Goal: Information Seeking & Learning: Find specific page/section

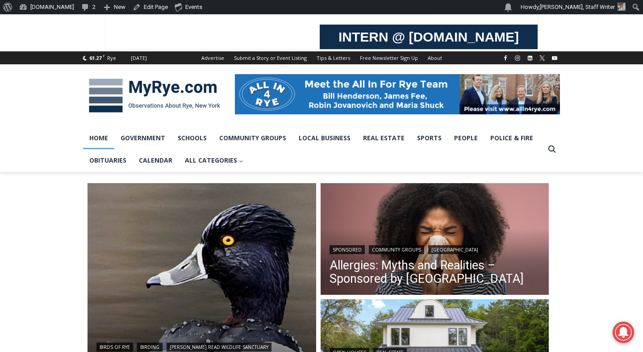
scroll to position [115, 0]
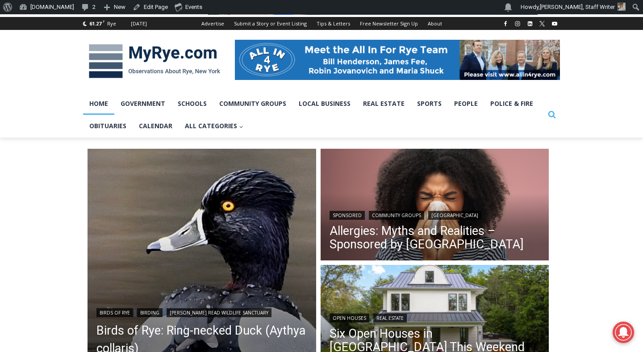
click at [549, 110] on icon "Search" at bounding box center [552, 114] width 8 height 8
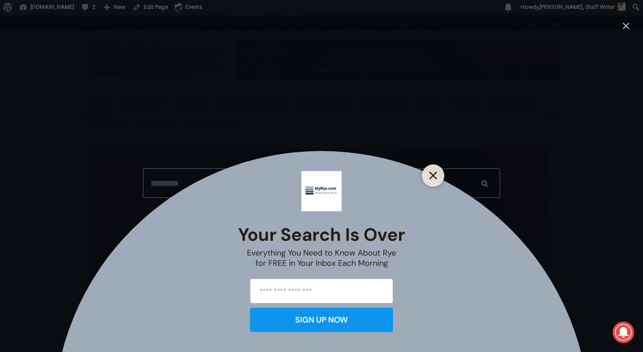
click at [432, 178] on icon "Close" at bounding box center [433, 175] width 8 height 8
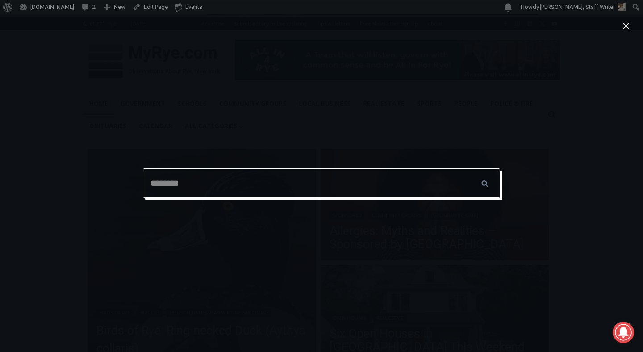
click at [393, 190] on input "Search for:" at bounding box center [321, 182] width 357 height 29
type input "**********"
click at [469, 168] on input "******" at bounding box center [484, 182] width 31 height 29
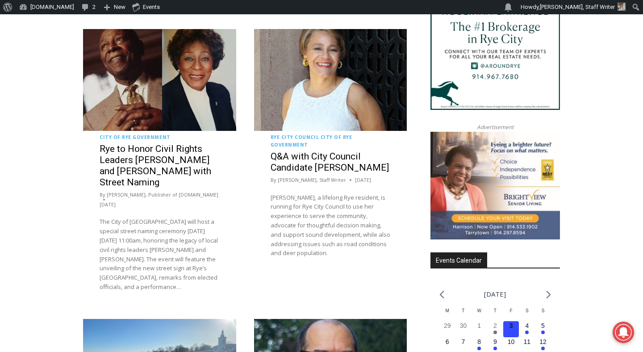
scroll to position [1173, 0]
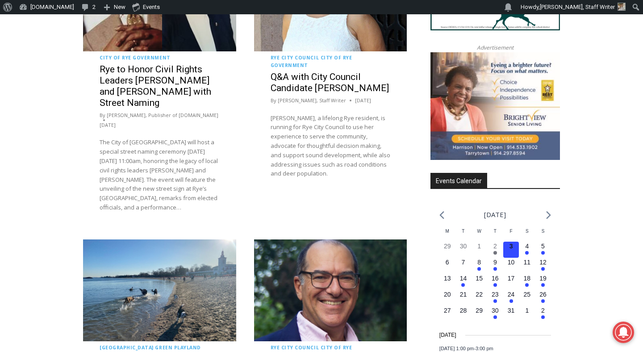
click at [267, 162] on div "Rye City Council City of Rye Government Q&A with City Council Candidate Marion …" at bounding box center [330, 119] width 153 height 136
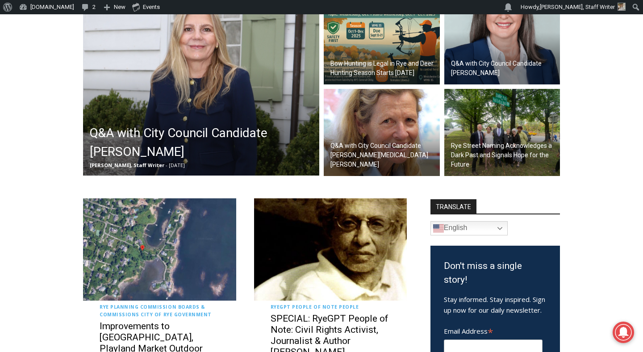
scroll to position [295, 0]
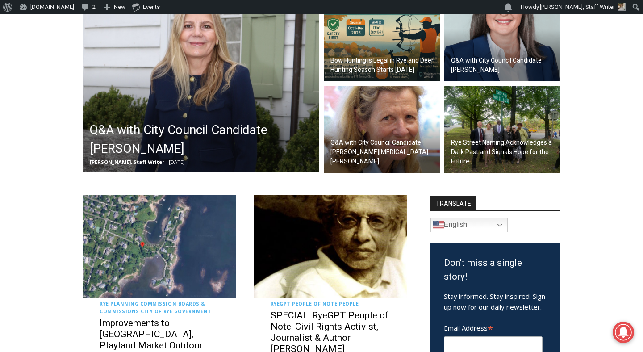
click at [188, 256] on img at bounding box center [159, 246] width 153 height 102
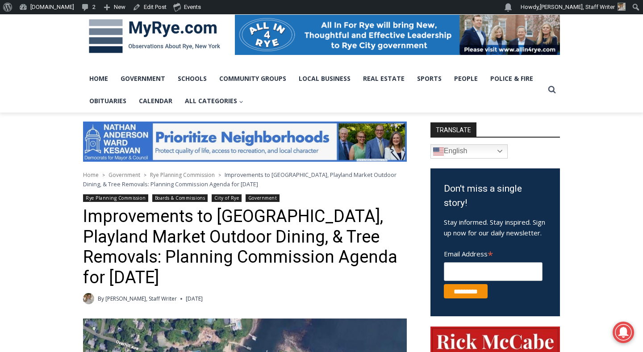
scroll to position [142, 0]
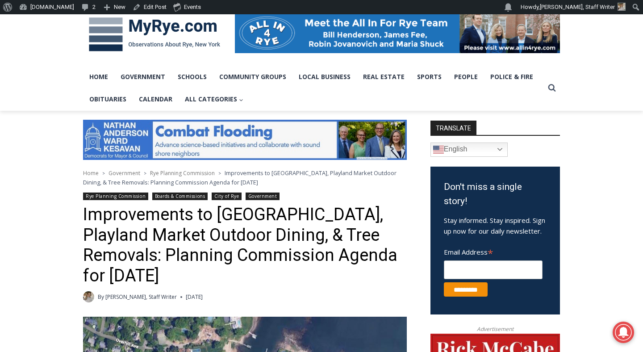
click at [262, 195] on link "Government" at bounding box center [263, 196] width 34 height 8
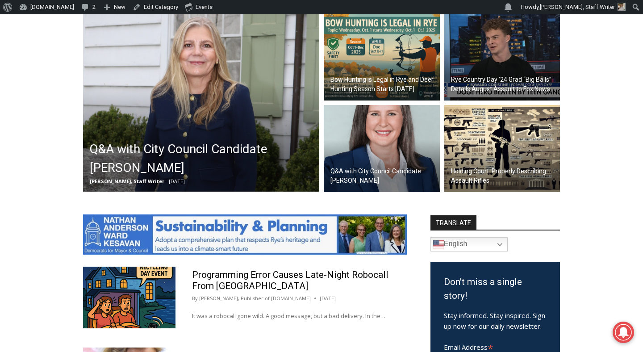
scroll to position [295, 0]
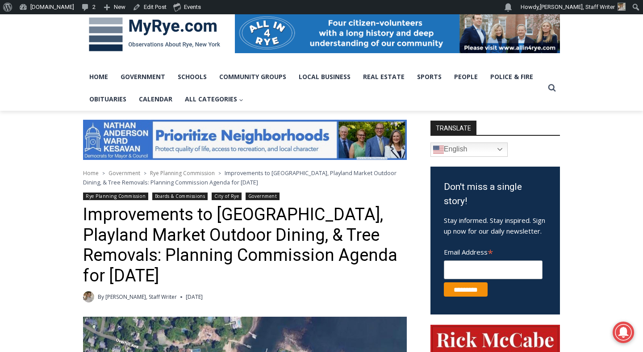
click at [114, 294] on link "[PERSON_NAME], Staff Writer" at bounding box center [140, 297] width 71 height 8
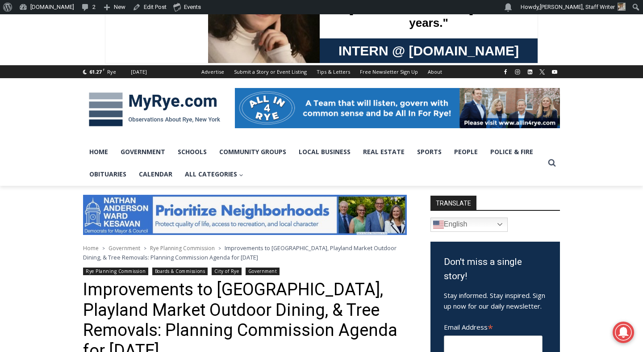
scroll to position [37, 0]
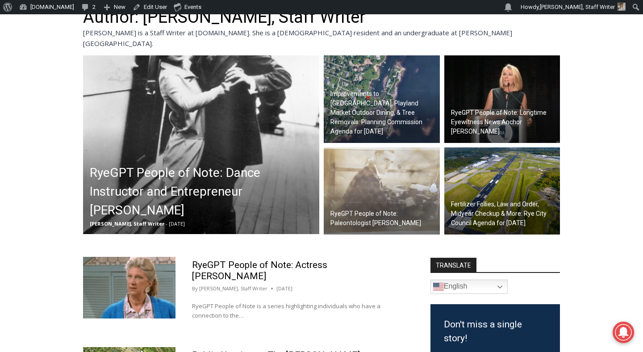
scroll to position [273, 0]
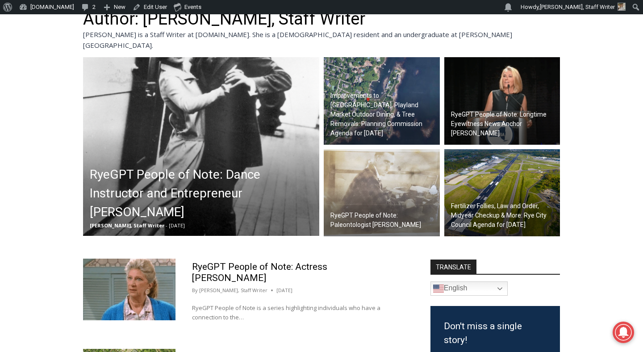
click at [478, 201] on h2 "Fertilizer Follies, Law and Order, Midyear Checkup & More: Rye City Council Age…" at bounding box center [504, 215] width 107 height 28
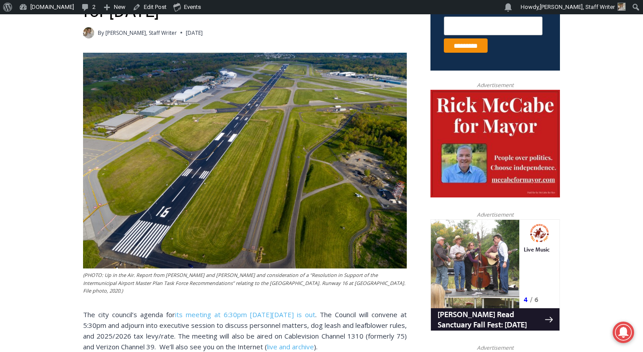
scroll to position [412, 0]
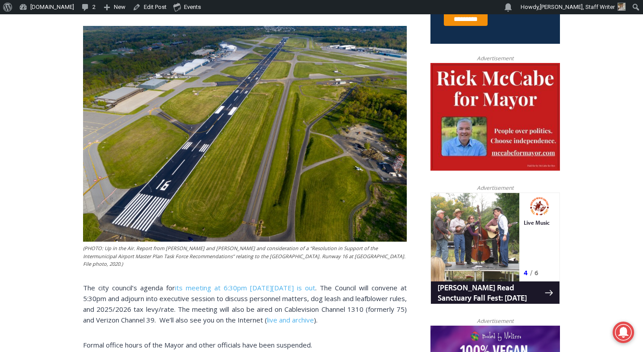
drag, startPoint x: 398, startPoint y: 102, endPoint x: 75, endPoint y: 291, distance: 374.4
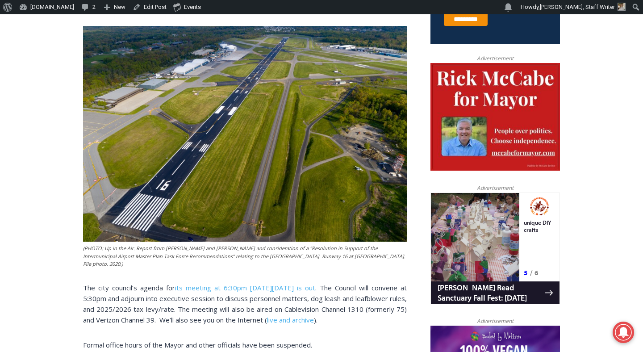
copy div "The city council’s agenda for its meeting at 6:30pm on Wednesday, September 17,…"
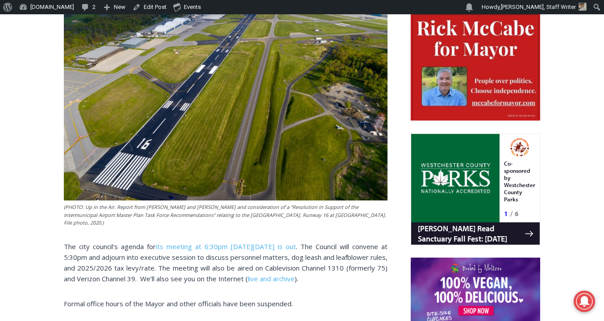
scroll to position [0, 0]
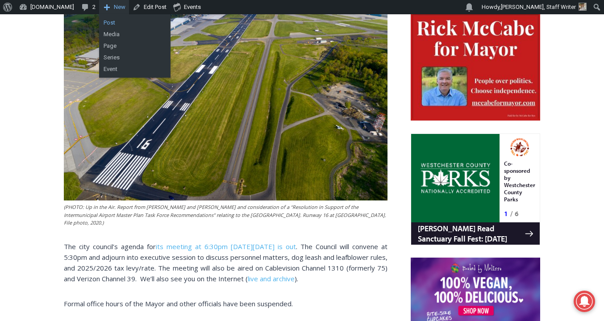
click at [109, 26] on link "Post" at bounding box center [134, 23] width 71 height 12
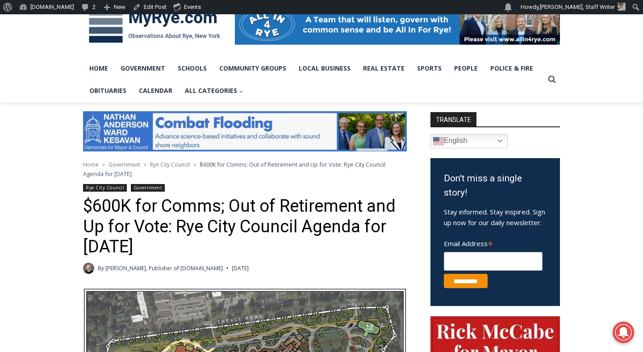
scroll to position [247, 0]
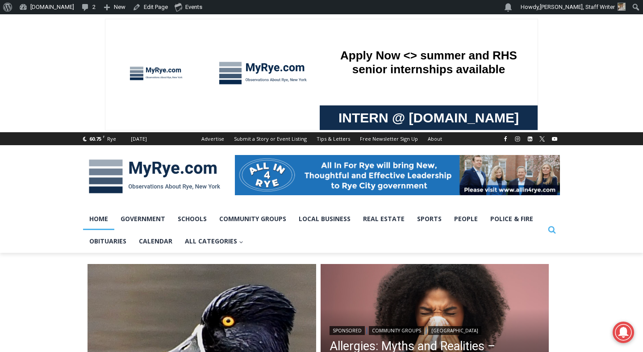
click at [553, 233] on icon "Search" at bounding box center [552, 229] width 8 height 8
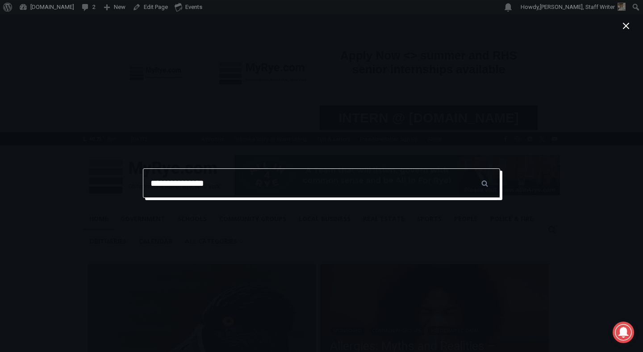
type input "**********"
click at [469, 168] on input "******" at bounding box center [484, 182] width 31 height 29
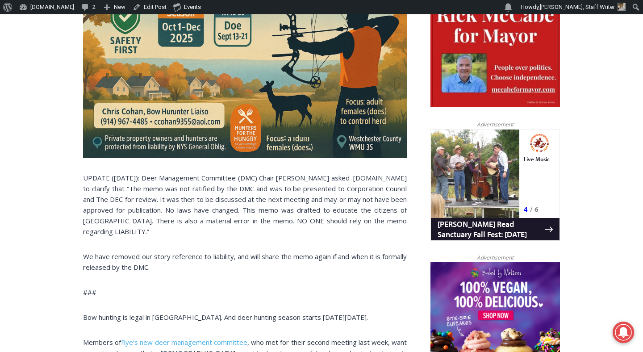
scroll to position [489, 0]
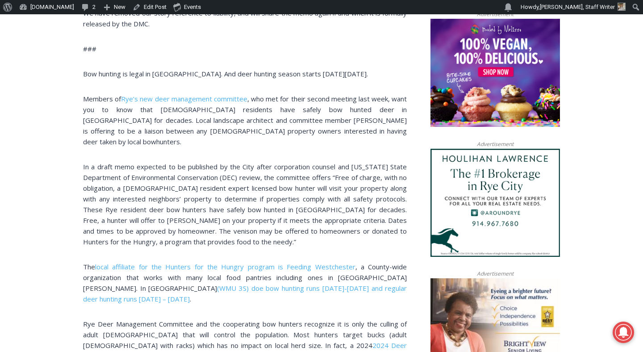
scroll to position [725, 0]
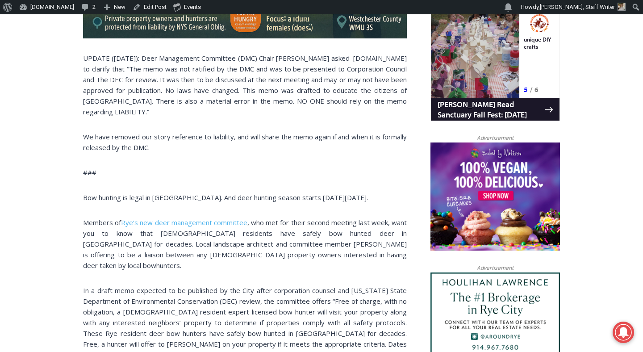
scroll to position [598, 0]
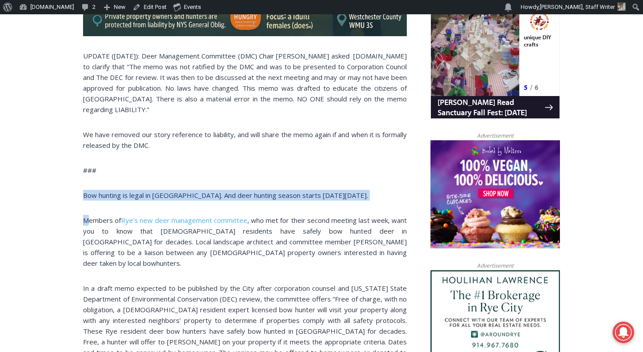
drag, startPoint x: 88, startPoint y: 174, endPoint x: 88, endPoint y: 206, distance: 32.1
click at [88, 206] on div "UPDATE ([DATE]): Deer Management Committee (DMC) Chair [PERSON_NAME] asked [DOM…" at bounding box center [245, 296] width 324 height 953
click at [88, 215] on p "Members of [PERSON_NAME]’s new deer management committee , who met for their se…" at bounding box center [245, 242] width 324 height 54
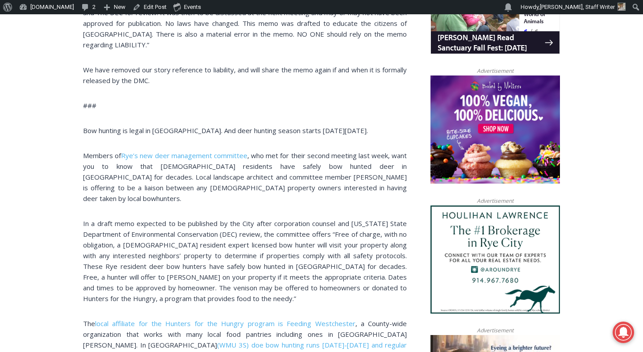
scroll to position [718, 0]
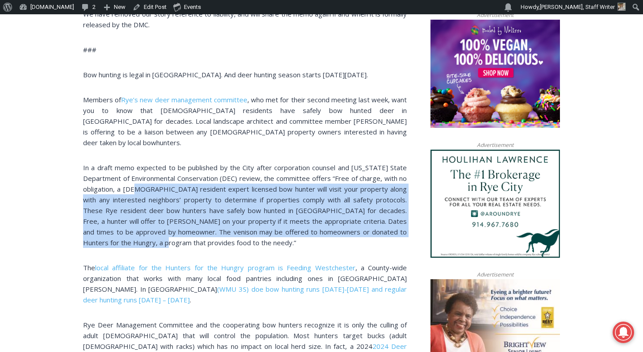
drag, startPoint x: 140, startPoint y: 171, endPoint x: 159, endPoint y: 217, distance: 49.8
click at [159, 217] on p "In a draft memo expected to be published by the City after corporation counsel …" at bounding box center [245, 205] width 324 height 86
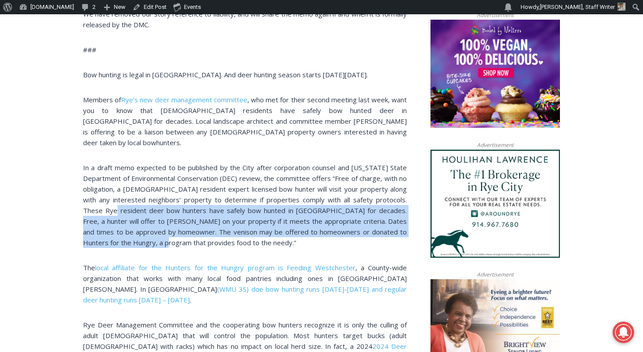
drag, startPoint x: 159, startPoint y: 218, endPoint x: 91, endPoint y: 187, distance: 75.1
click at [91, 187] on p "In a draft memo expected to be published by the City after corporation counsel …" at bounding box center [245, 205] width 324 height 86
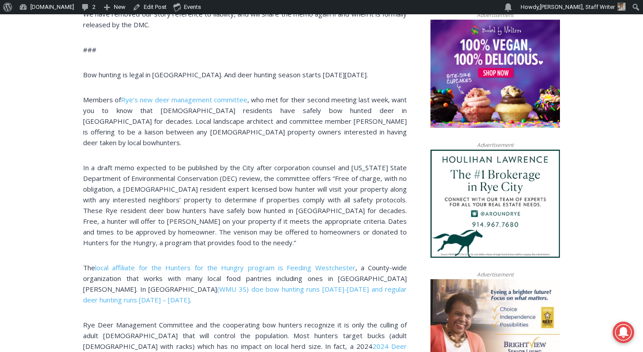
click at [91, 187] on p "In a draft memo expected to be published by the City after corporation counsel …" at bounding box center [245, 205] width 324 height 86
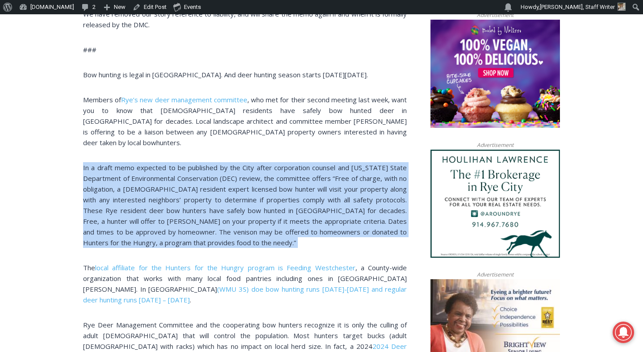
click at [91, 187] on p "In a draft memo expected to be published by the City after corporation counsel …" at bounding box center [245, 205] width 324 height 86
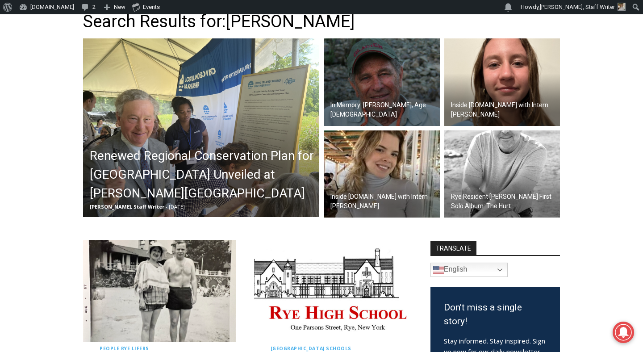
scroll to position [275, 0]
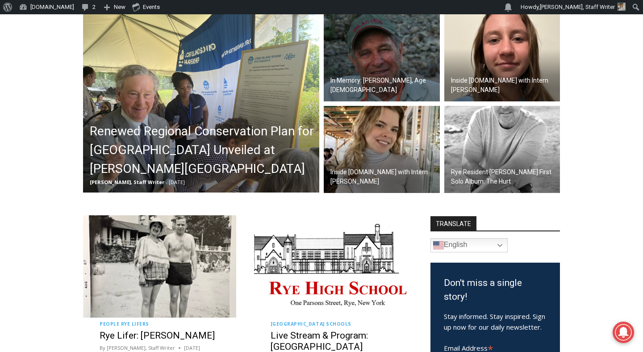
click at [191, 154] on h2 "Renewed Regional Conservation Plan for [GEOGRAPHIC_DATA] Unveiled at [PERSON_NA…" at bounding box center [203, 150] width 227 height 56
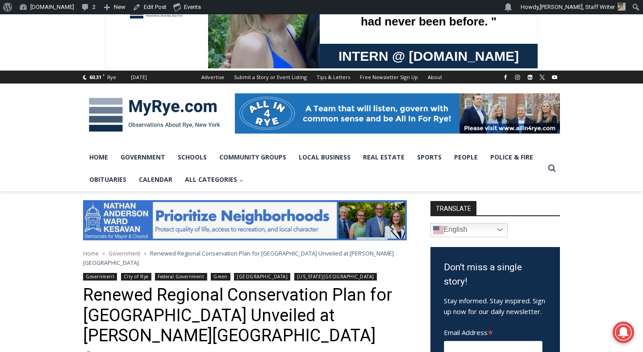
scroll to position [219, 0]
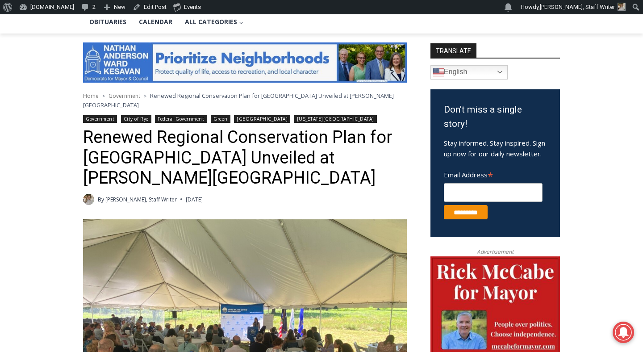
click at [123, 196] on link "[PERSON_NAME], Staff Writer" at bounding box center [140, 200] width 71 height 8
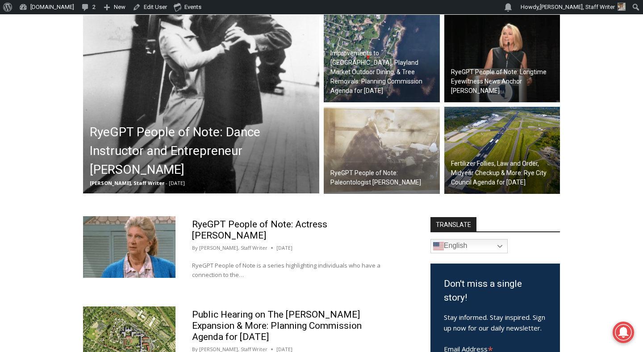
scroll to position [354, 0]
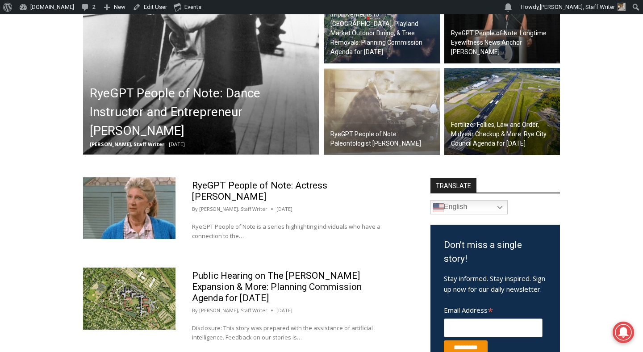
click at [497, 97] on img at bounding box center [502, 111] width 116 height 87
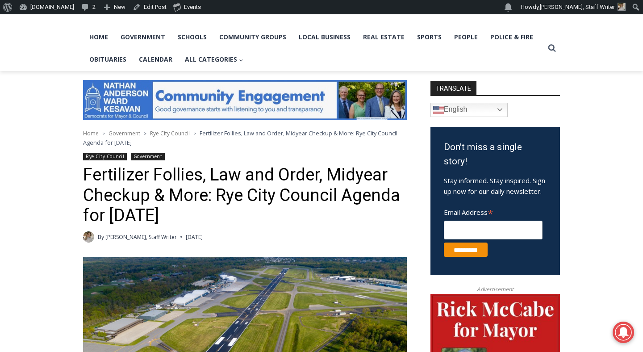
scroll to position [216, 0]
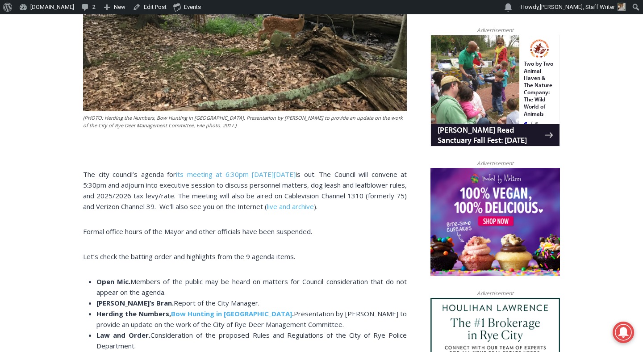
scroll to position [571, 0]
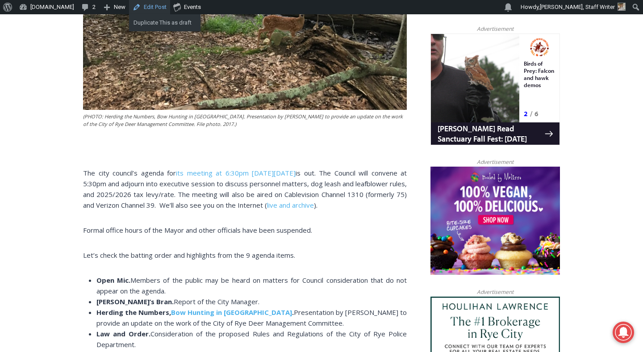
click at [129, 12] on link "Edit Post" at bounding box center [149, 7] width 41 height 14
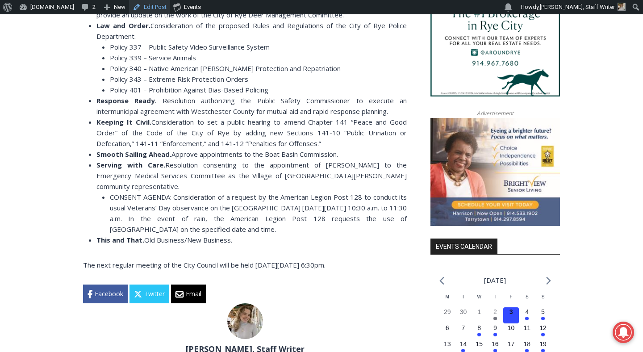
scroll to position [880, 0]
